Goal: Task Accomplishment & Management: Complete application form

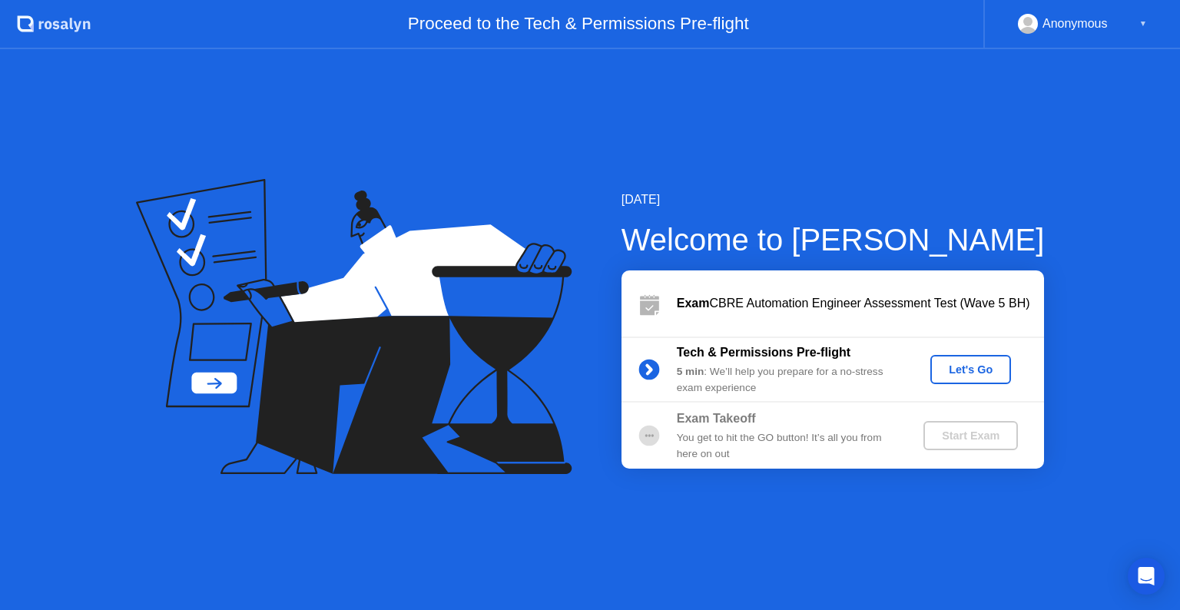
click at [973, 370] on div "Let's Go" at bounding box center [971, 369] width 68 height 12
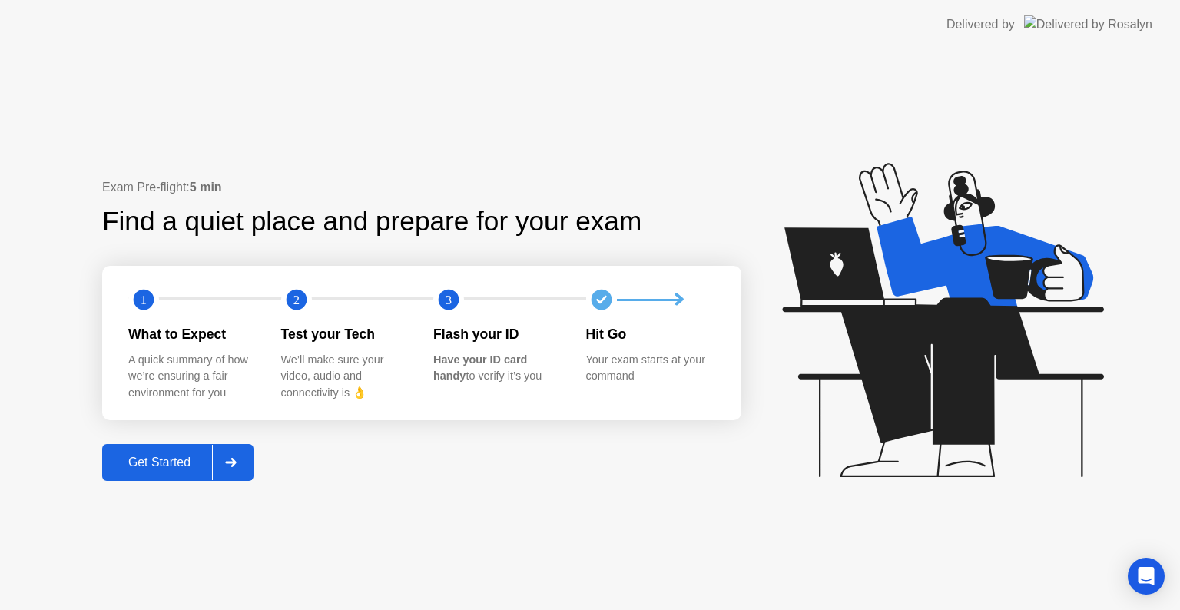
click at [135, 465] on div "Get Started" at bounding box center [159, 463] width 105 height 14
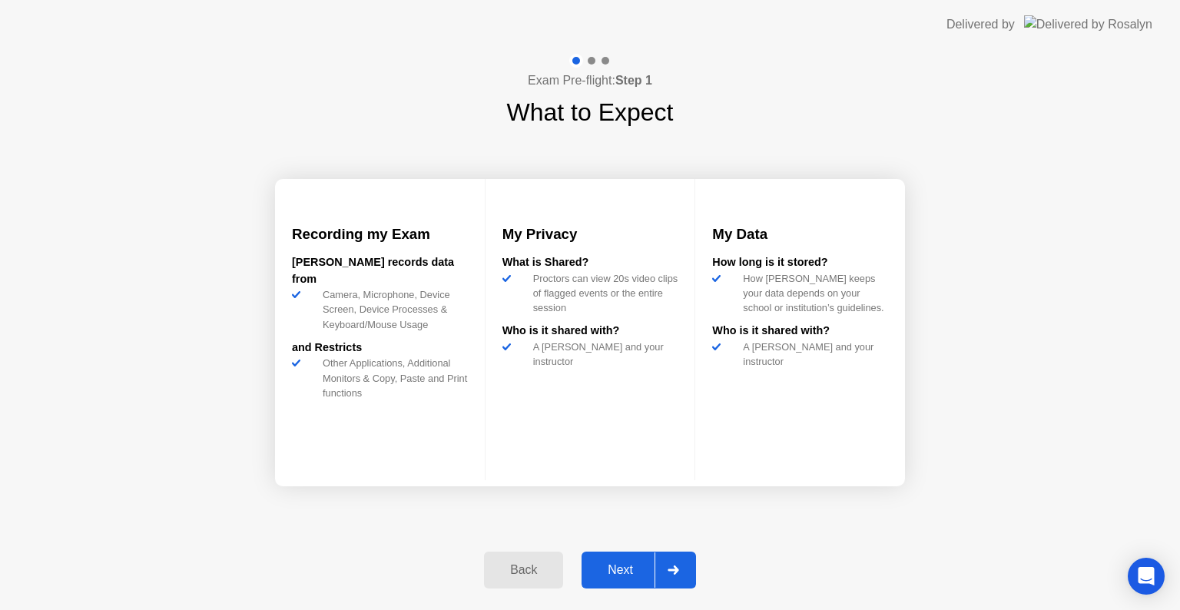
click at [625, 567] on div "Next" at bounding box center [620, 570] width 68 height 14
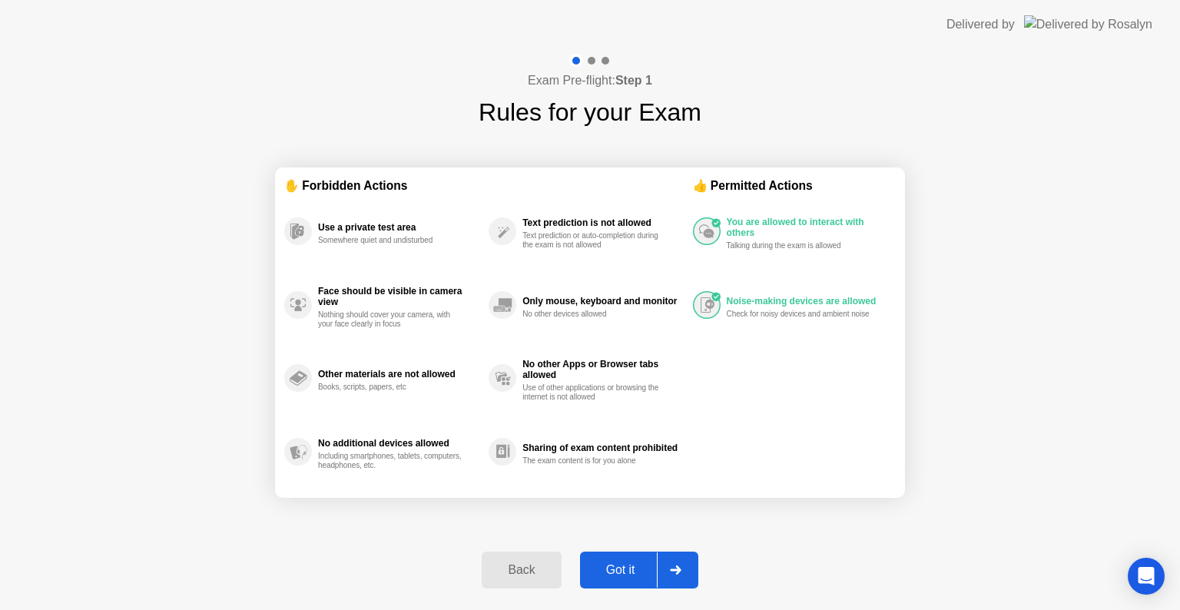
click at [629, 577] on div "Got it" at bounding box center [621, 570] width 72 height 14
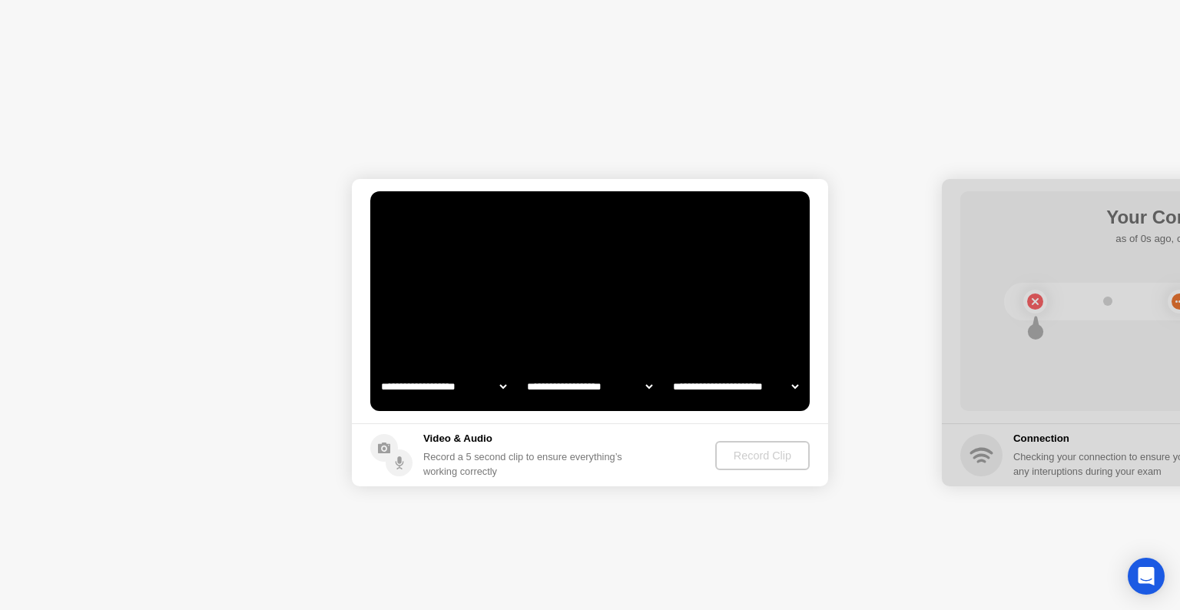
select select "**********"
select select "*******"
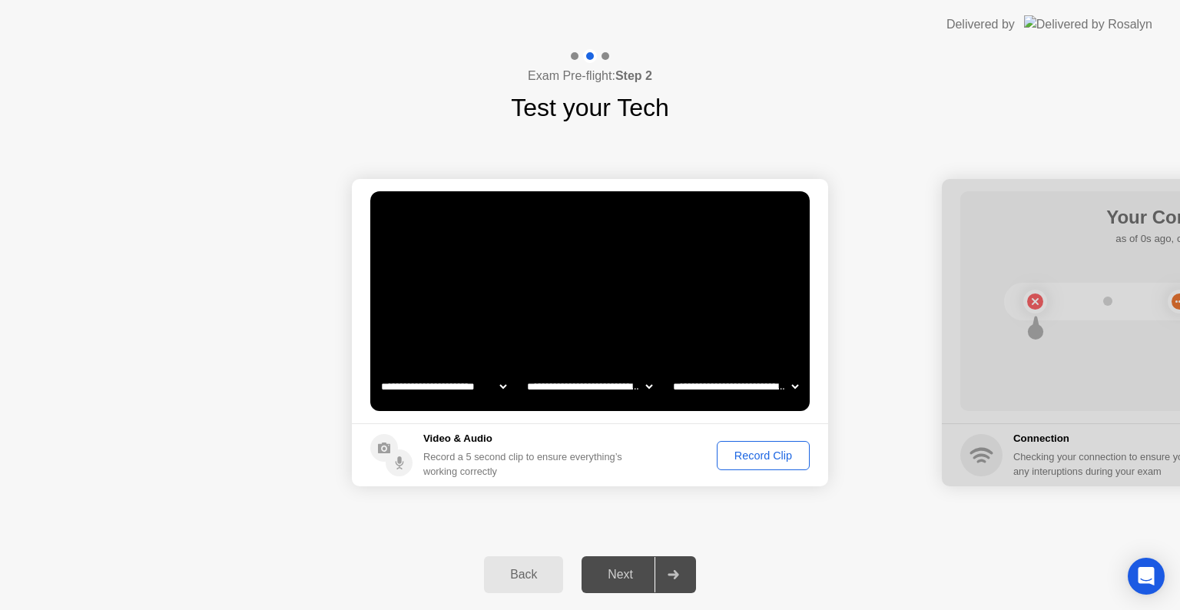
click at [760, 460] on div "Record Clip" at bounding box center [763, 456] width 82 height 12
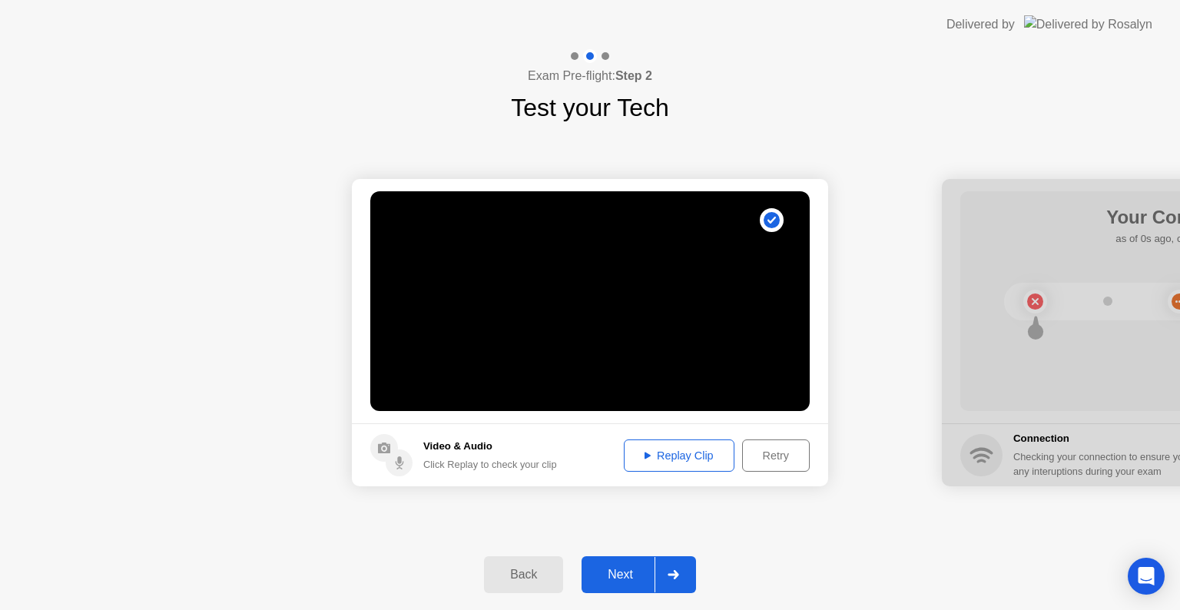
drag, startPoint x: 677, startPoint y: 456, endPoint x: 704, endPoint y: 502, distance: 53.4
click at [677, 457] on div "Replay Clip" at bounding box center [679, 456] width 100 height 12
click at [639, 452] on div "Replay Clip" at bounding box center [679, 456] width 100 height 12
click at [676, 445] on button "Replay Clip" at bounding box center [679, 456] width 111 height 32
click at [655, 454] on div "Replay Clip" at bounding box center [679, 456] width 100 height 12
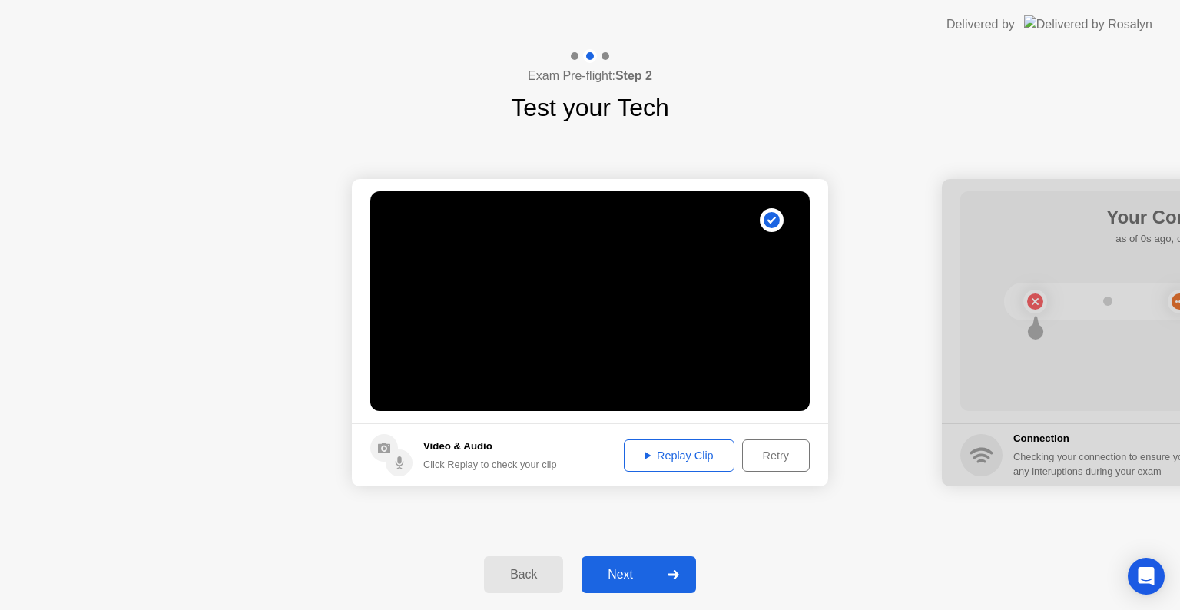
click at [645, 454] on icon at bounding box center [648, 455] width 6 height 7
click at [613, 576] on div "Next" at bounding box center [620, 575] width 68 height 14
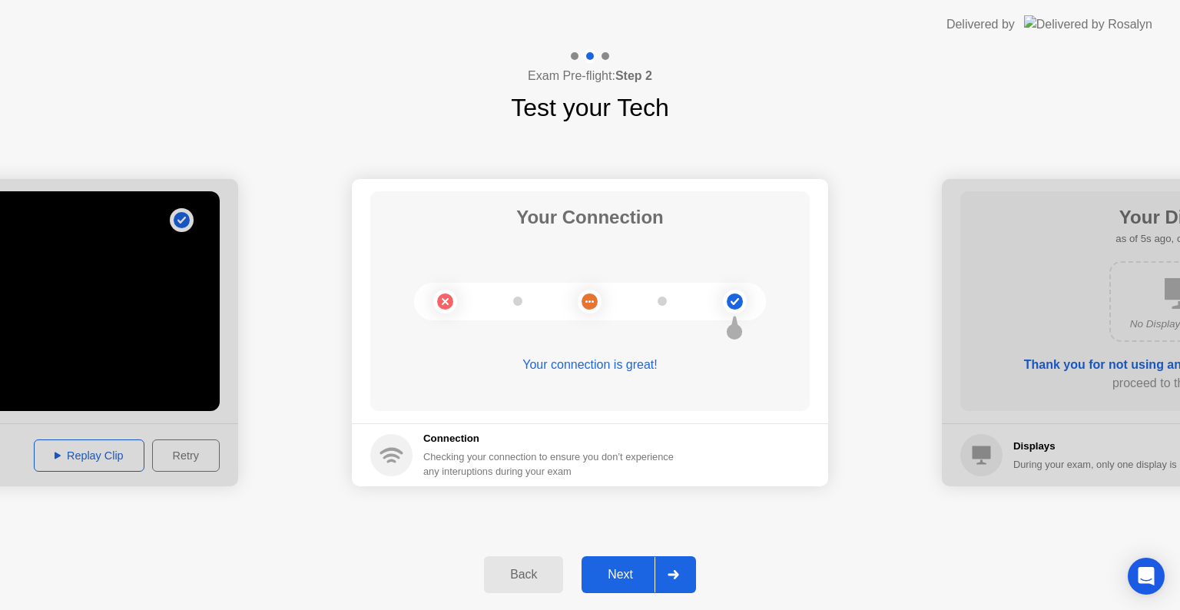
click at [627, 576] on div "Next" at bounding box center [620, 575] width 68 height 14
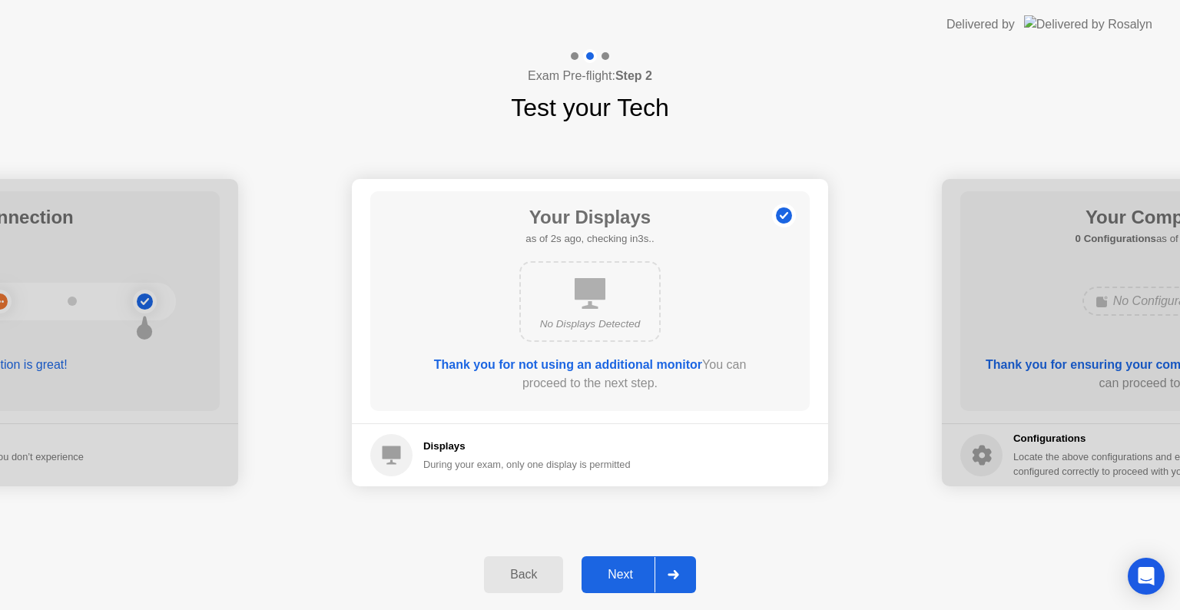
click at [627, 572] on div "Next" at bounding box center [620, 575] width 68 height 14
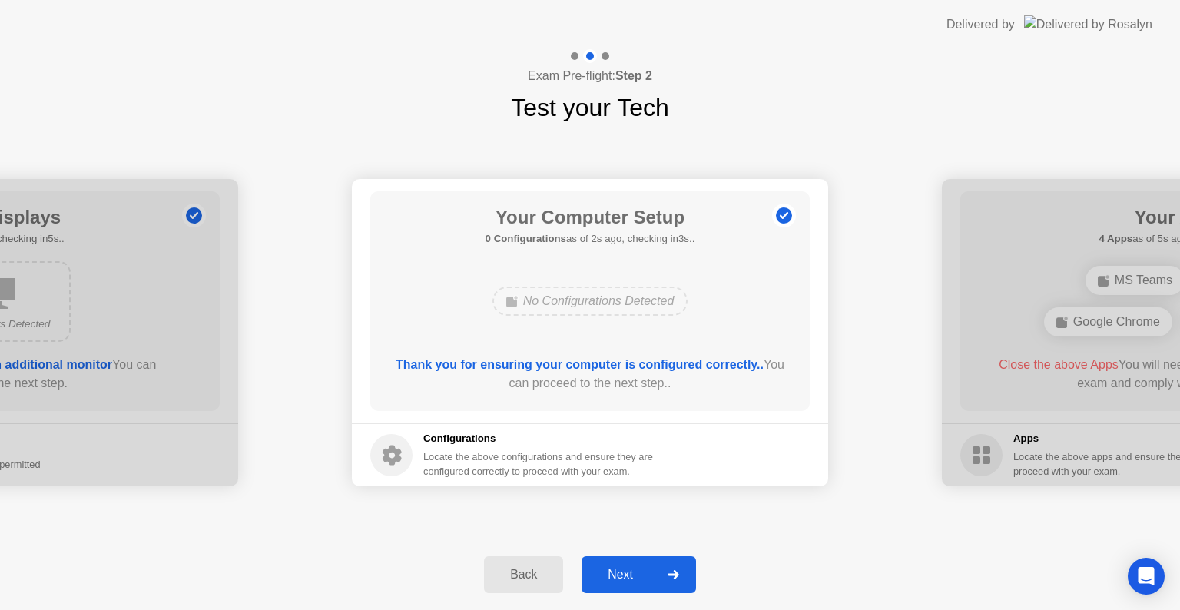
click at [630, 569] on div "Next" at bounding box center [620, 575] width 68 height 14
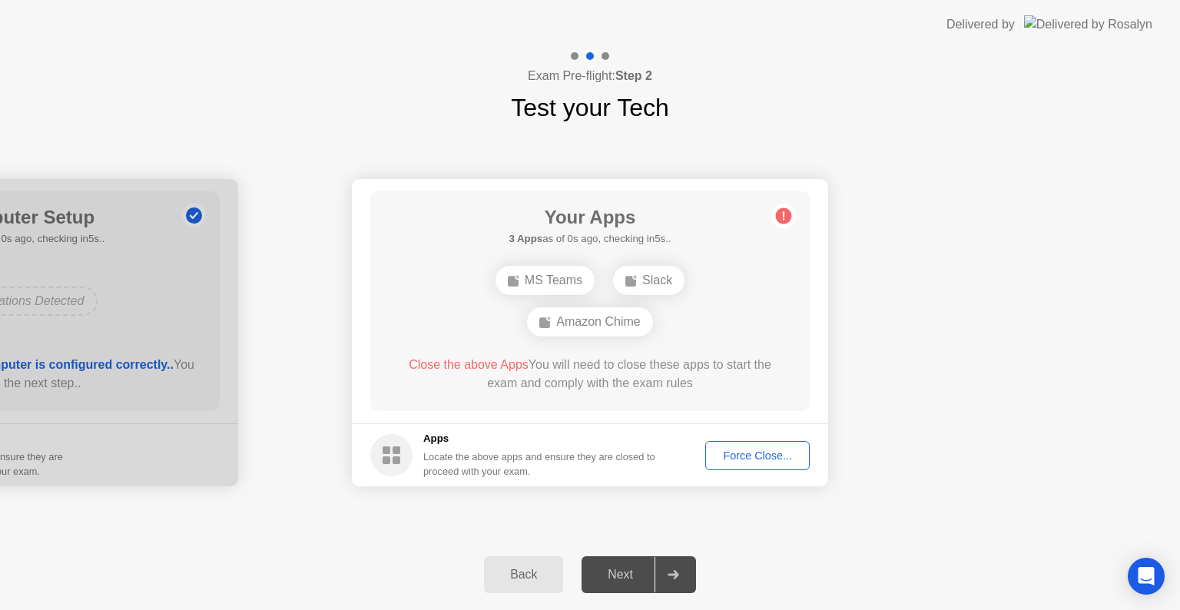
click at [529, 280] on div "MS Teams" at bounding box center [545, 280] width 99 height 29
click at [909, 99] on div "Exam Pre-flight: Step 2 Test your Tech" at bounding box center [590, 87] width 1180 height 77
click at [633, 300] on div "Amazon Chime" at bounding box center [634, 301] width 125 height 29
click at [529, 299] on div "Slack" at bounding box center [518, 301] width 71 height 29
click at [786, 212] on circle at bounding box center [784, 216] width 16 height 16
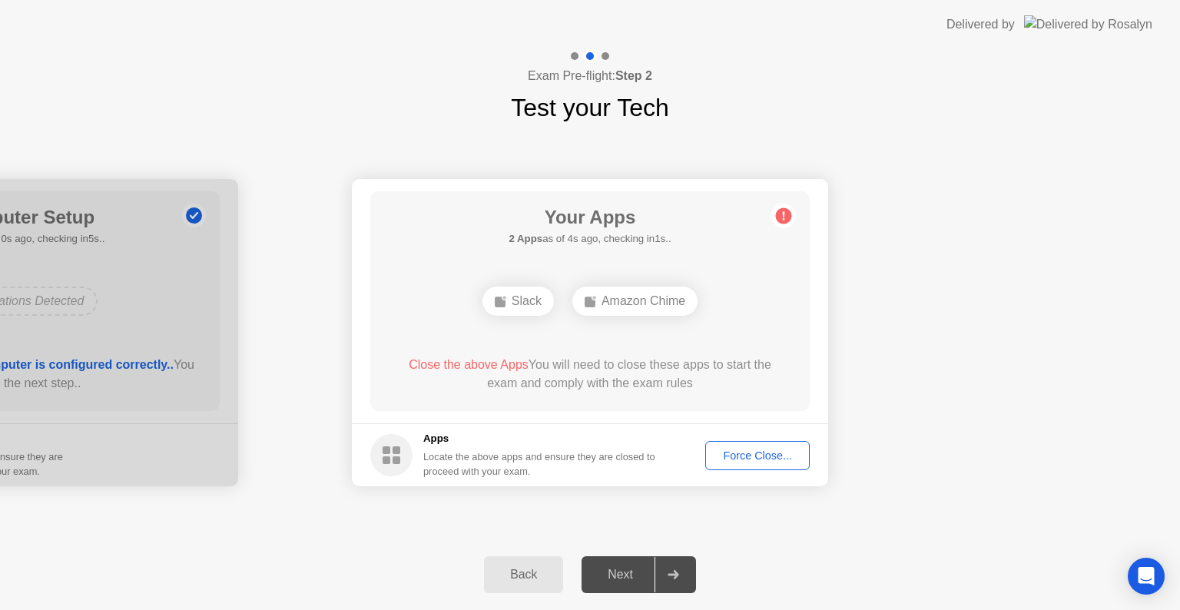
drag, startPoint x: 512, startPoint y: 287, endPoint x: 529, endPoint y: 287, distance: 16.9
click at [516, 287] on div "Slack" at bounding box center [518, 301] width 71 height 29
click at [630, 288] on div "Amazon Chime" at bounding box center [634, 301] width 125 height 29
click at [768, 450] on div "Force Close..." at bounding box center [758, 456] width 94 height 12
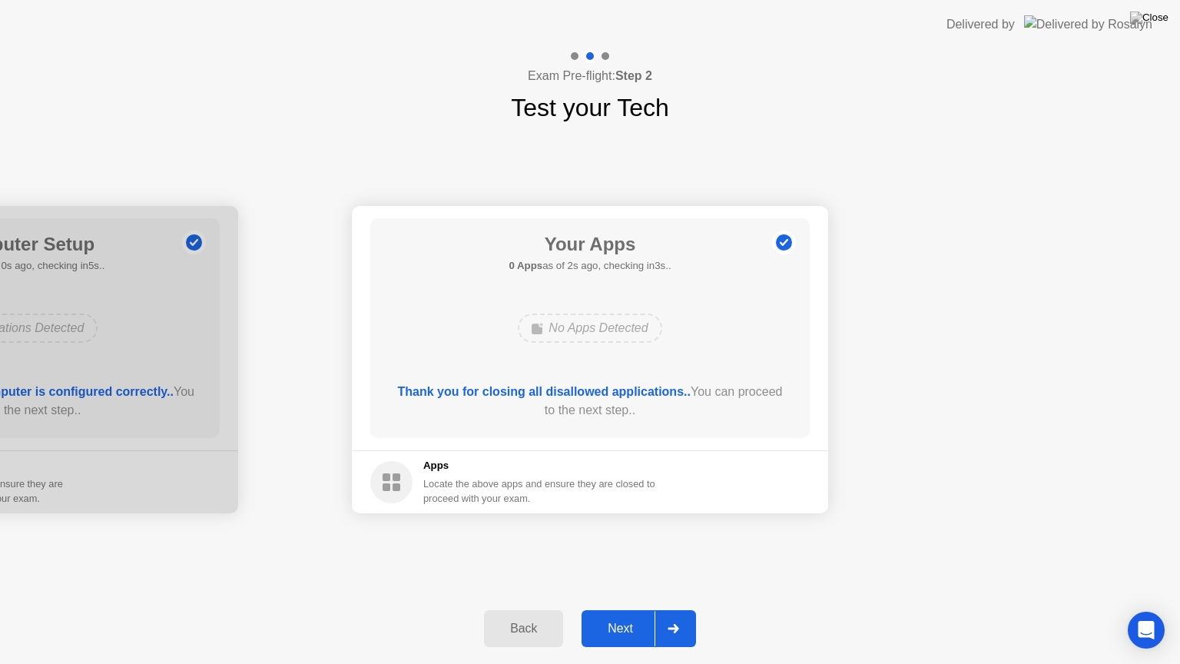
click at [619, 609] on button "Next" at bounding box center [639, 628] width 114 height 37
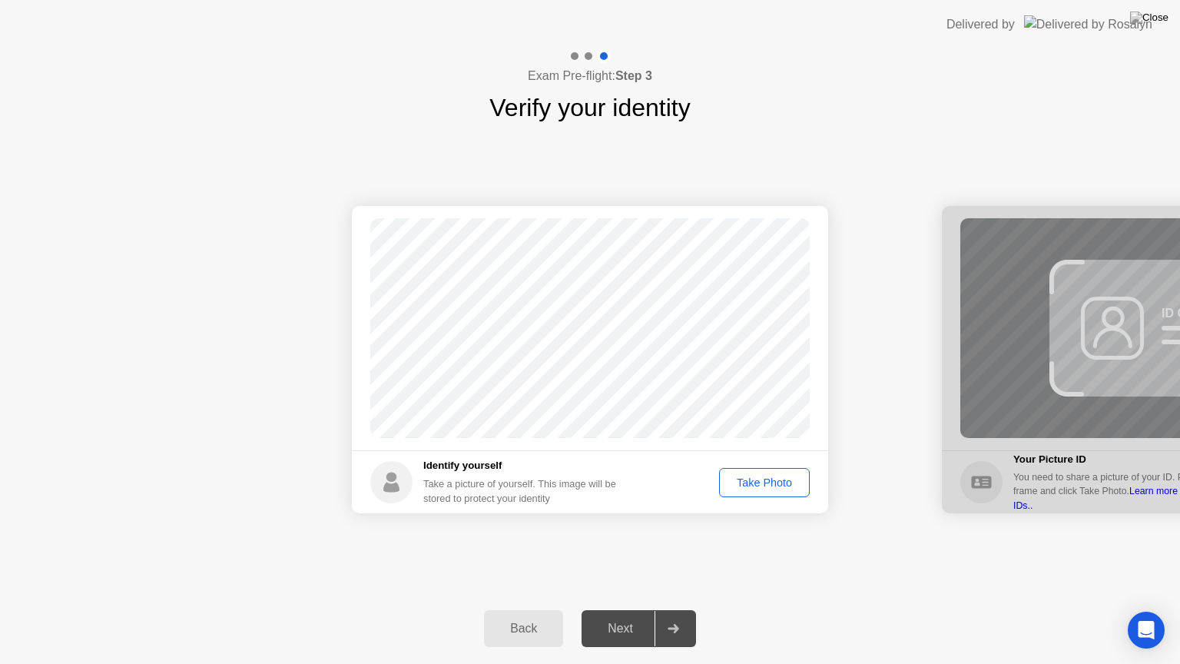
click at [762, 479] on div "Take Photo" at bounding box center [765, 482] width 80 height 12
click at [630, 609] on div "Next" at bounding box center [620, 629] width 68 height 14
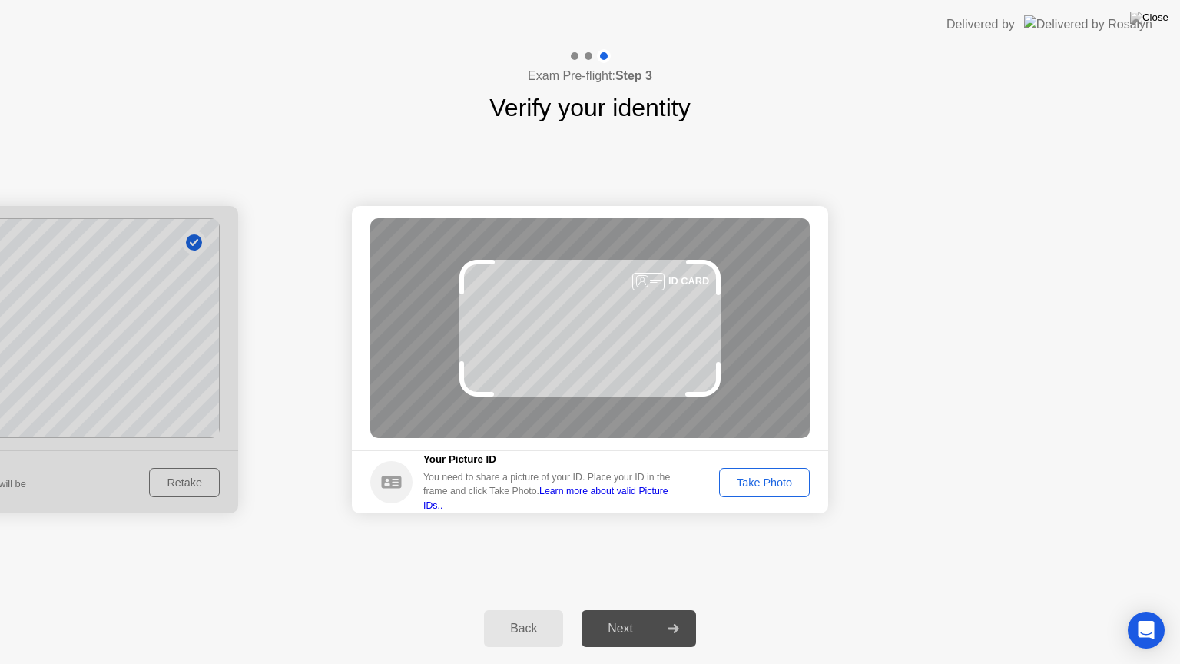
click at [778, 485] on div "Take Photo" at bounding box center [765, 482] width 80 height 12
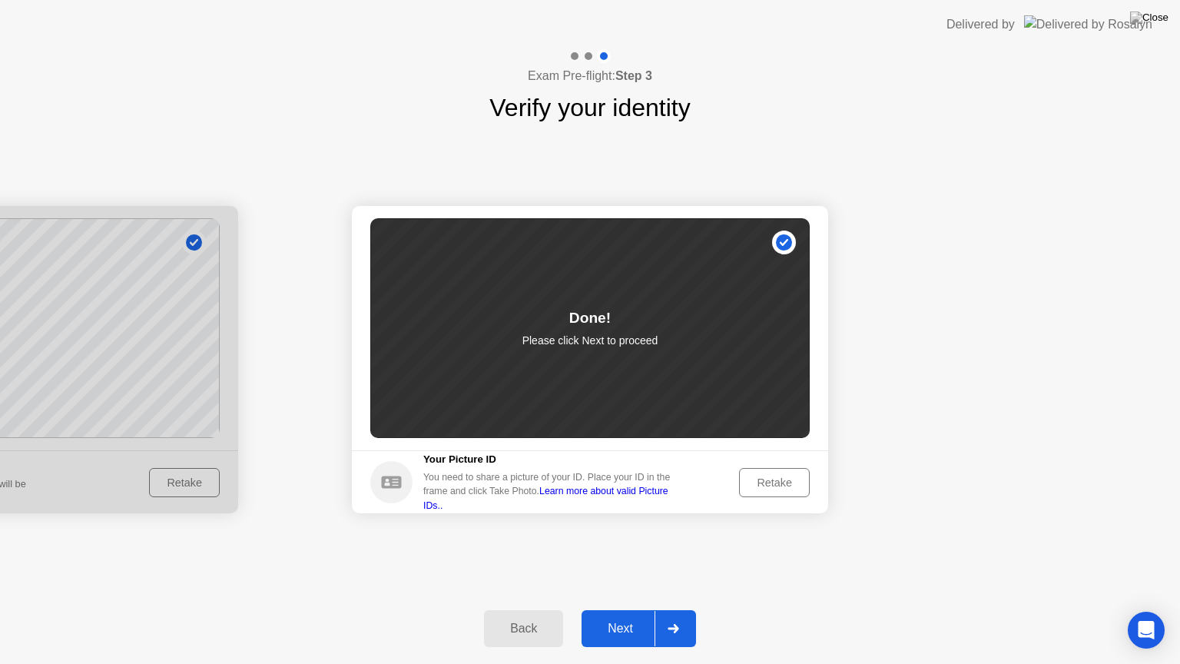
click at [610, 609] on div "Next" at bounding box center [620, 629] width 68 height 14
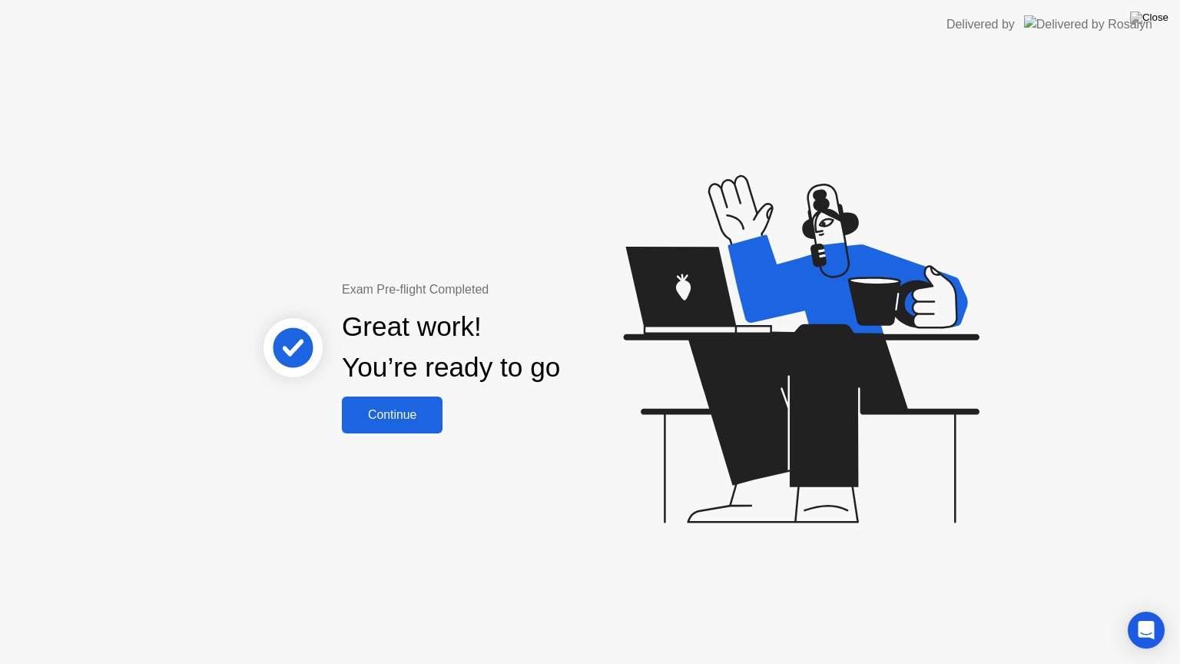
click at [381, 422] on div "Continue" at bounding box center [392, 415] width 91 height 14
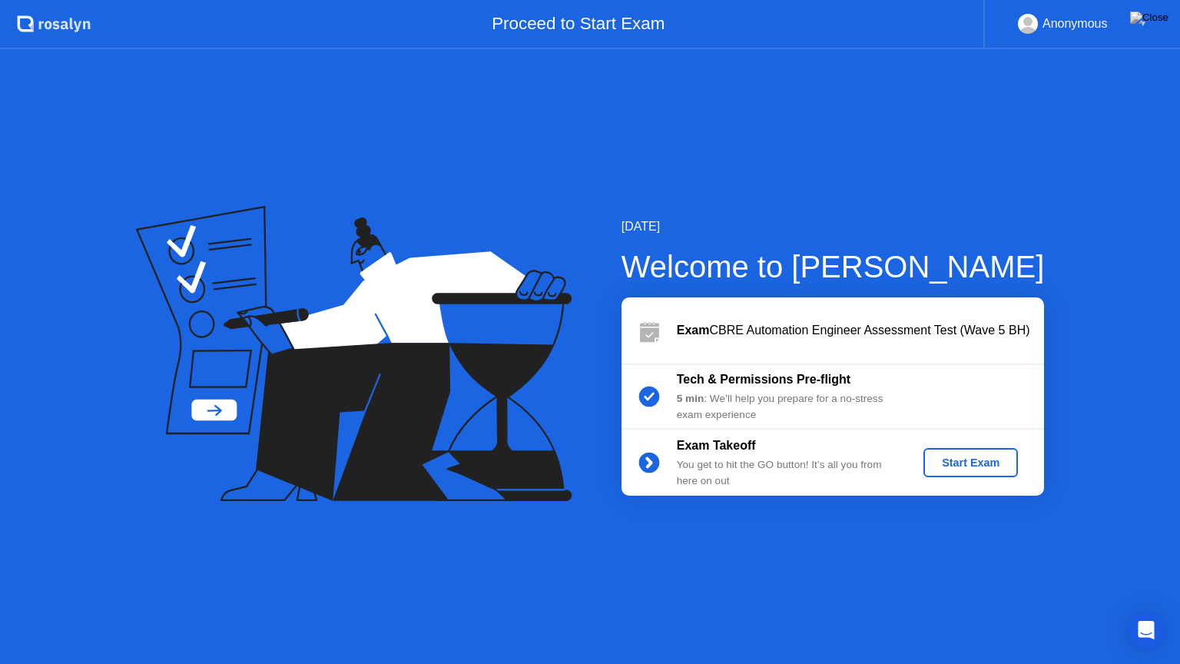
click at [984, 457] on div "Start Exam" at bounding box center [971, 462] width 82 height 12
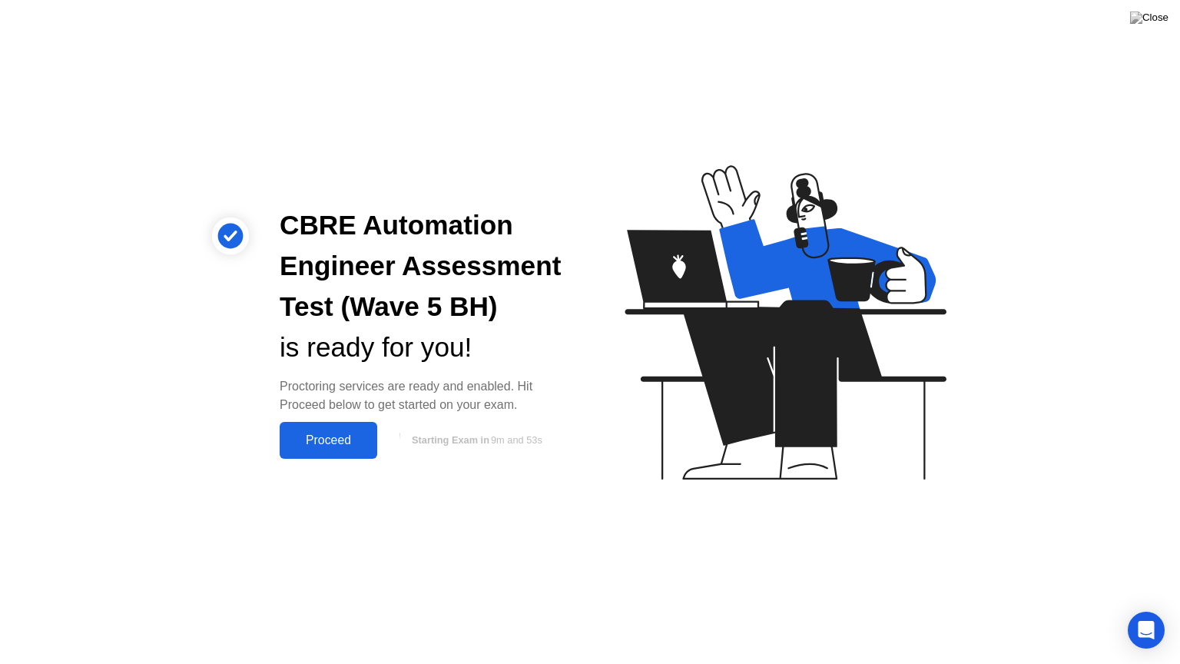
click at [341, 433] on div "Proceed" at bounding box center [328, 440] width 88 height 14
